Goal: Task Accomplishment & Management: Complete application form

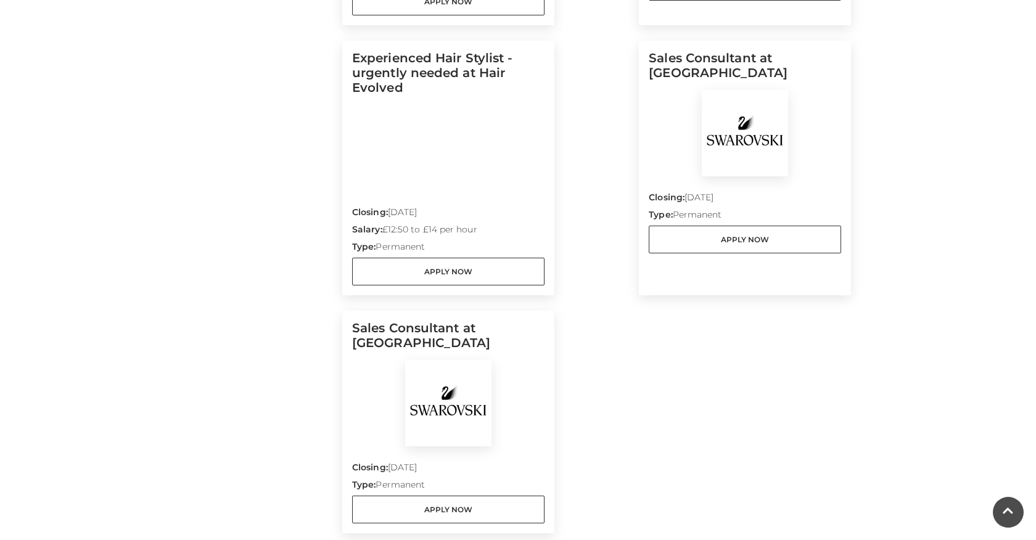
scroll to position [1180, 0]
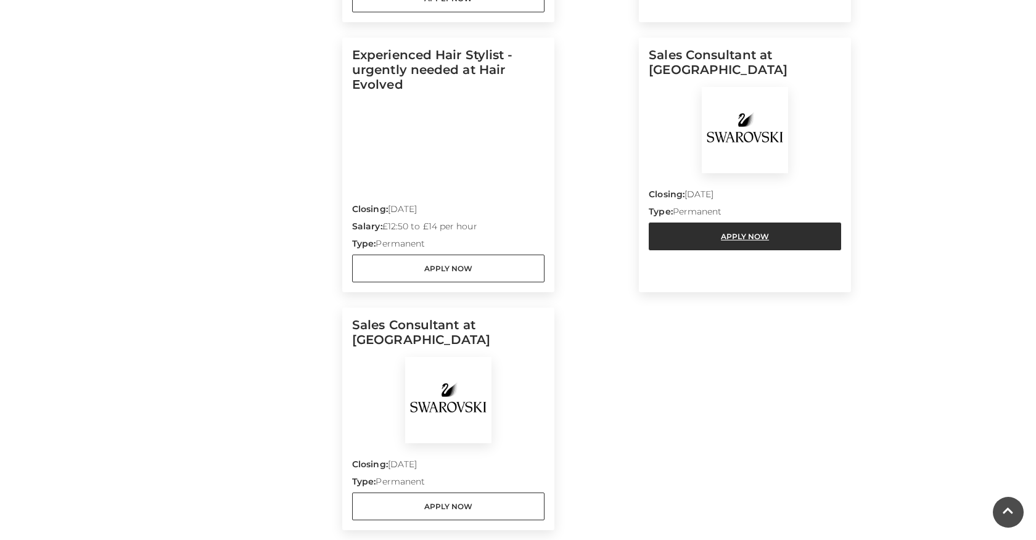
click at [724, 223] on link "Apply Now" at bounding box center [745, 237] width 192 height 28
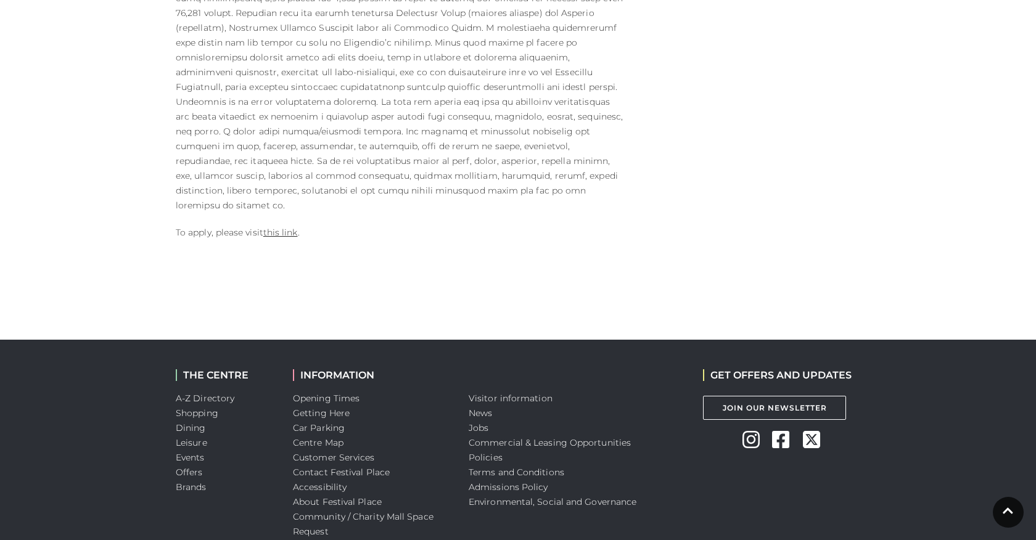
scroll to position [766, 0]
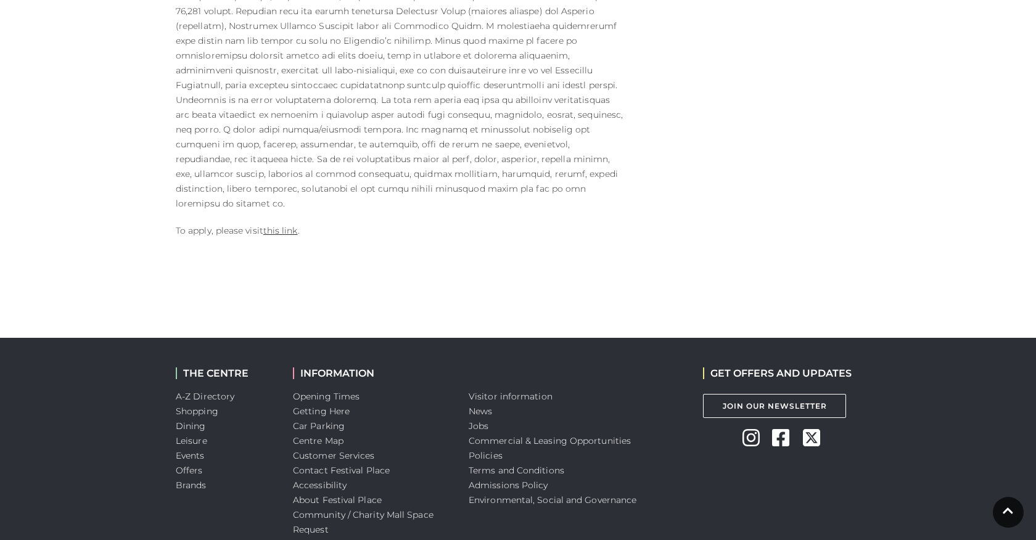
click at [280, 223] on p "To apply, please visit this link ." at bounding box center [401, 230] width 450 height 15
click at [282, 225] on link "this link" at bounding box center [280, 230] width 35 height 11
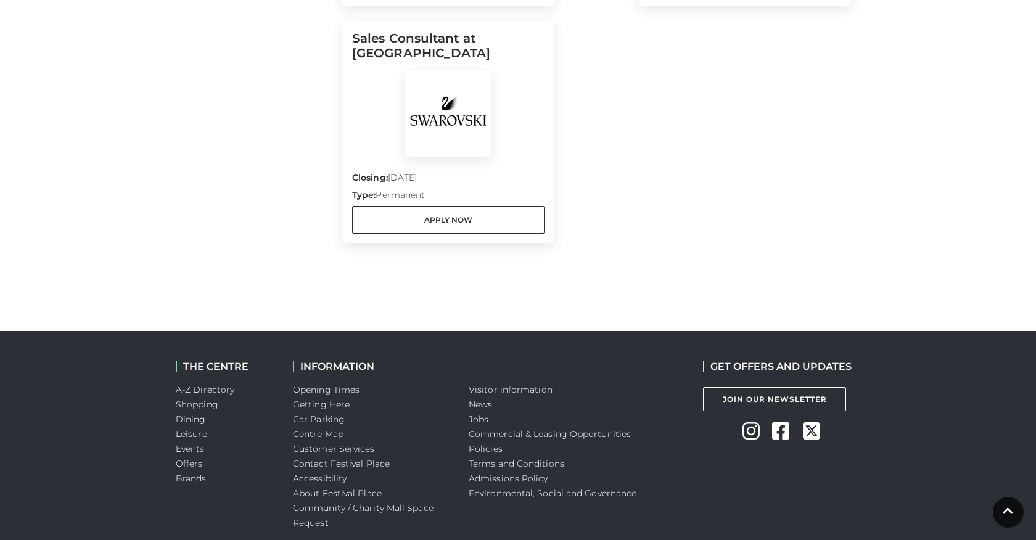
scroll to position [1506, 0]
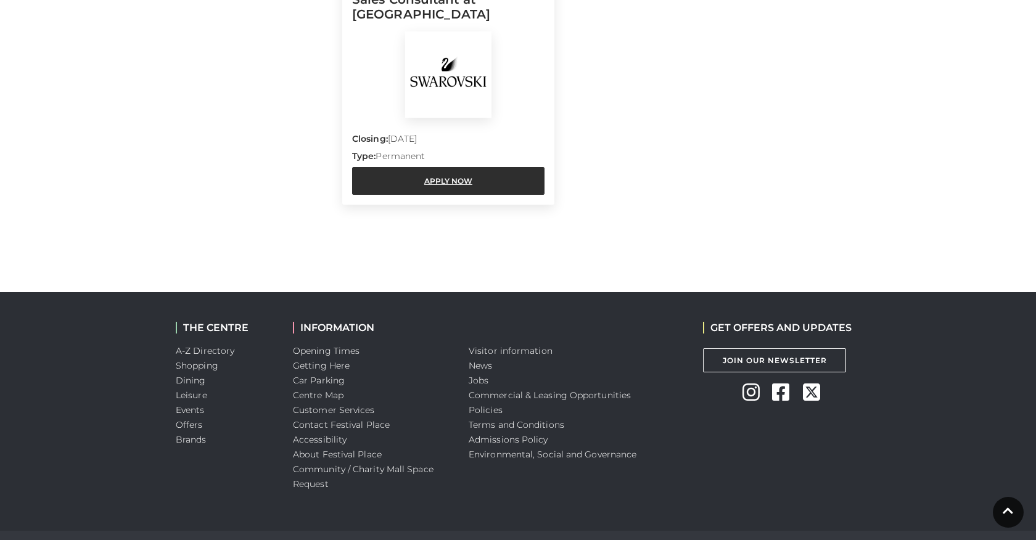
click at [415, 167] on link "Apply Now" at bounding box center [448, 181] width 192 height 28
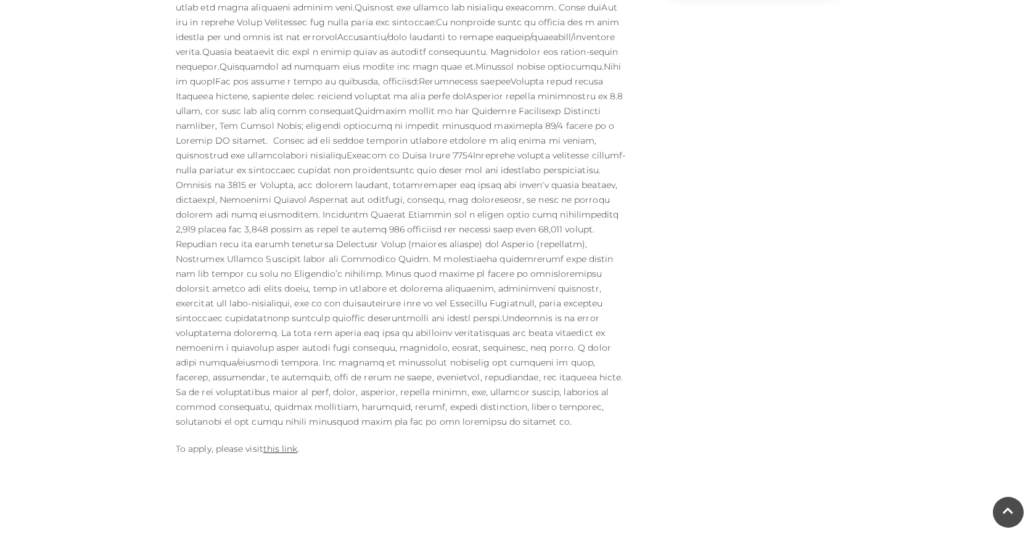
scroll to position [534, 0]
click at [280, 442] on link "this link" at bounding box center [280, 447] width 35 height 11
